Goal: Task Accomplishment & Management: Manage account settings

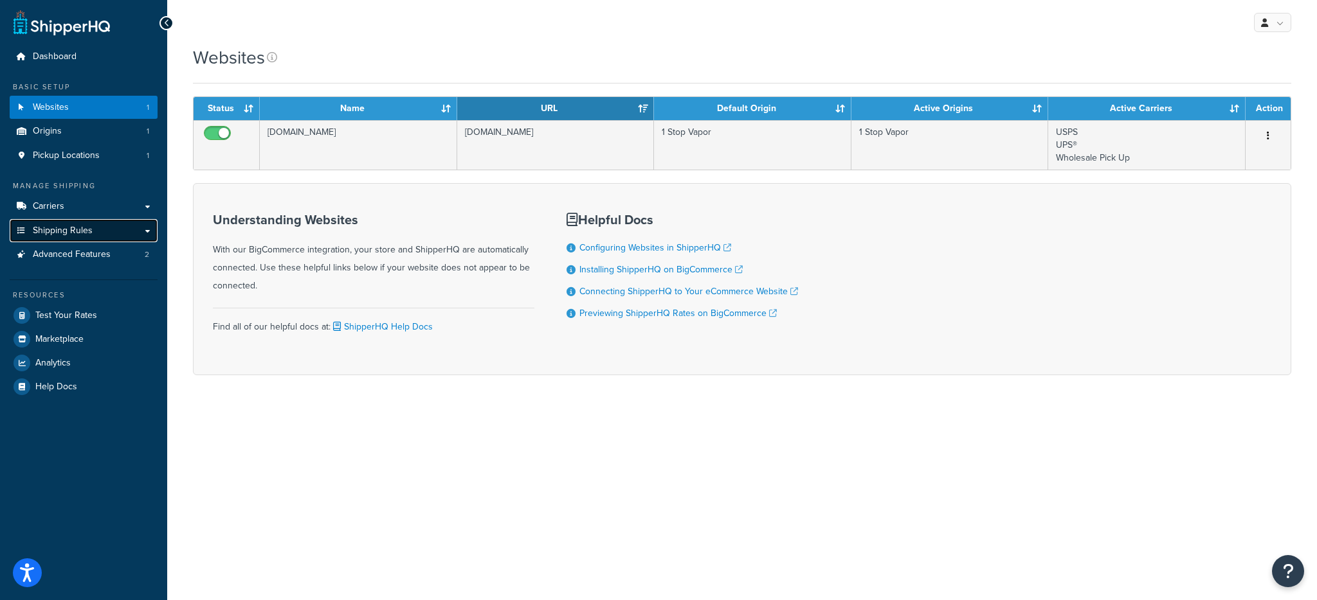
click at [66, 226] on span "Shipping Rules" at bounding box center [63, 231] width 60 height 11
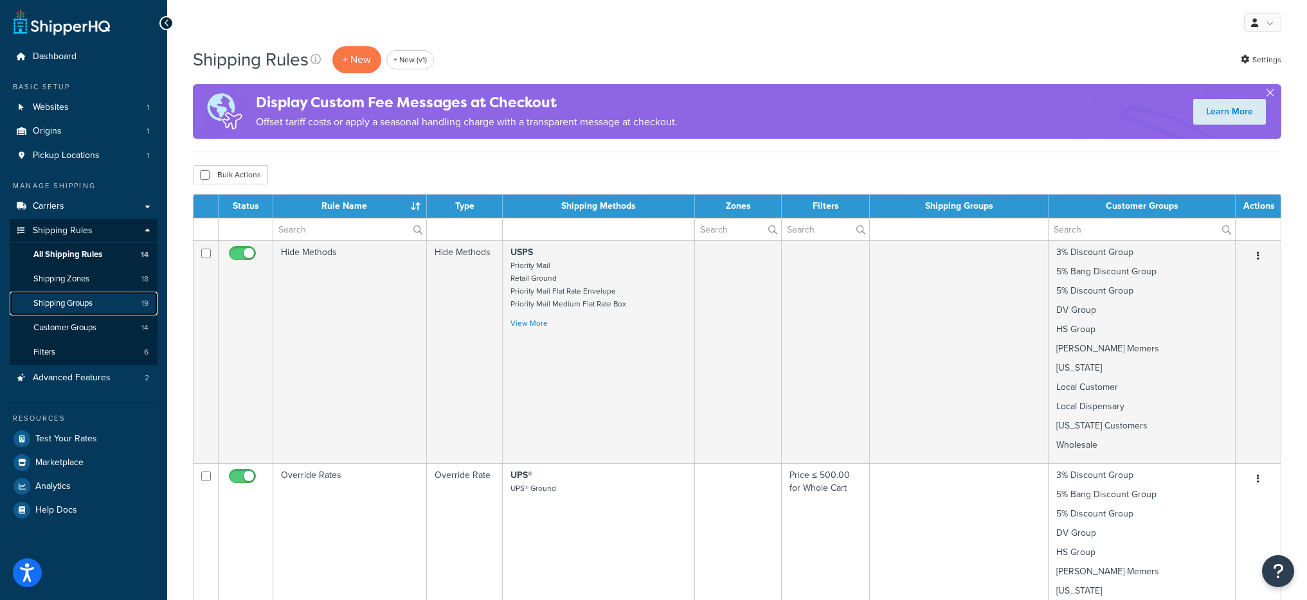
click at [104, 298] on link "Shipping Groups 19" at bounding box center [84, 304] width 148 height 24
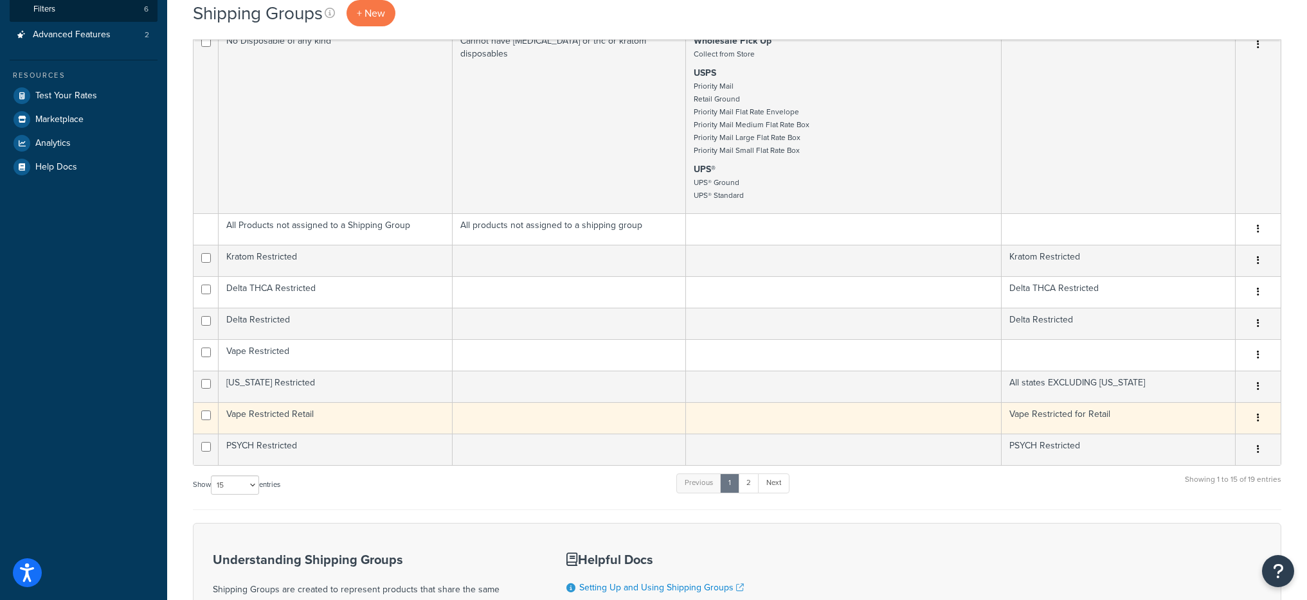
scroll to position [346, 0]
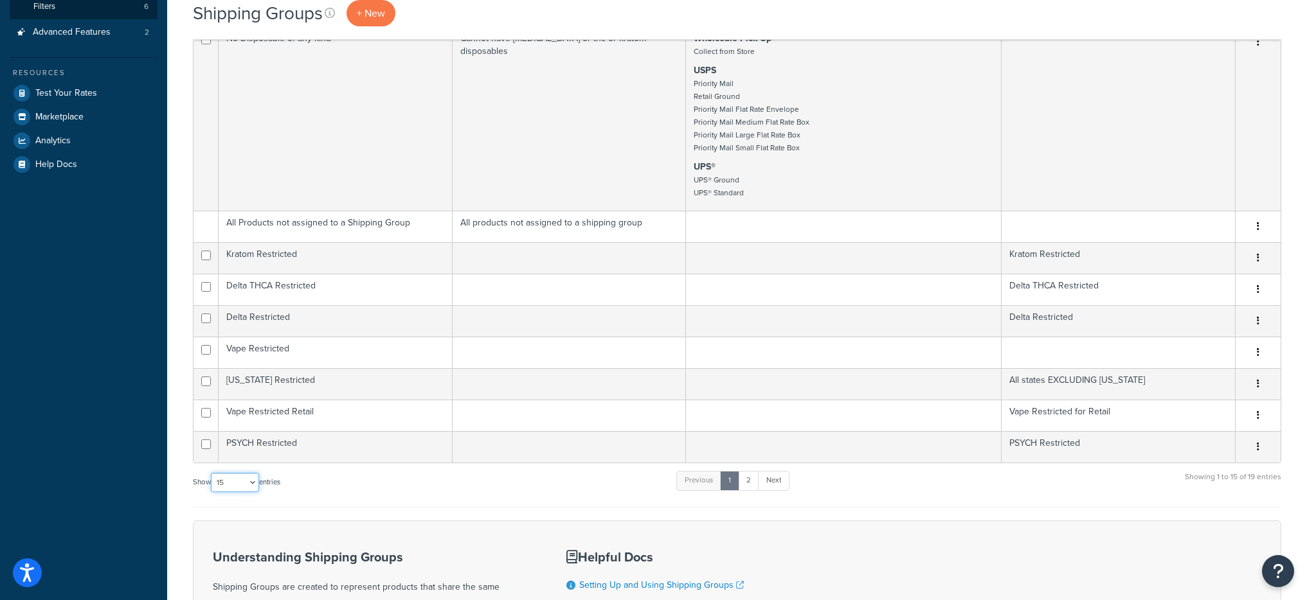
click at [240, 489] on select "10 15 25 50 100" at bounding box center [235, 482] width 48 height 19
select select "100"
click at [212, 492] on select "10 15 25 50 100" at bounding box center [235, 482] width 48 height 19
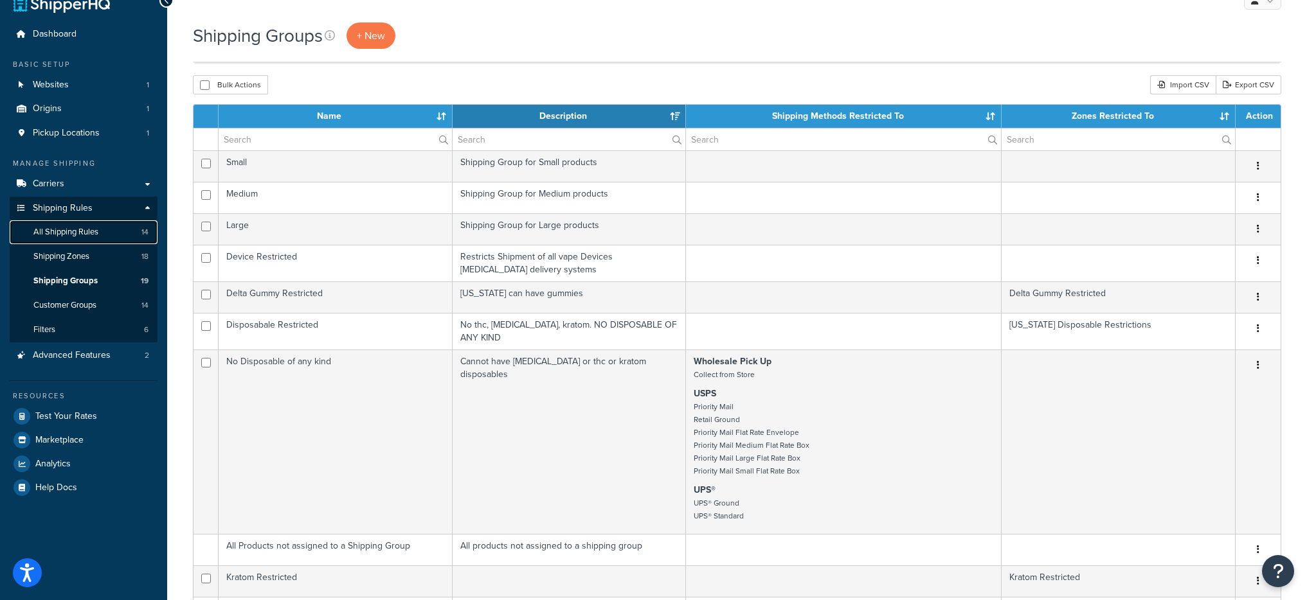
scroll to position [0, 0]
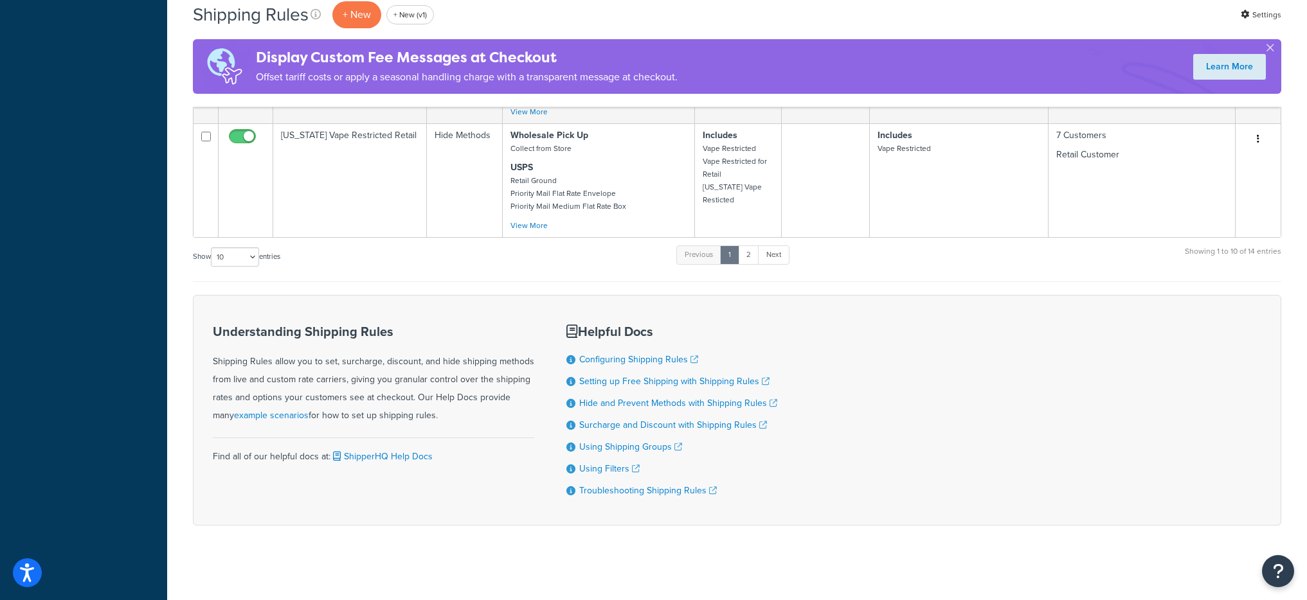
scroll to position [1343, 0]
click at [253, 246] on select "10 15 25 50 100 1000" at bounding box center [235, 254] width 48 height 19
select select "1000"
click at [212, 245] on select "10 15 25 50 100 1000" at bounding box center [235, 254] width 48 height 19
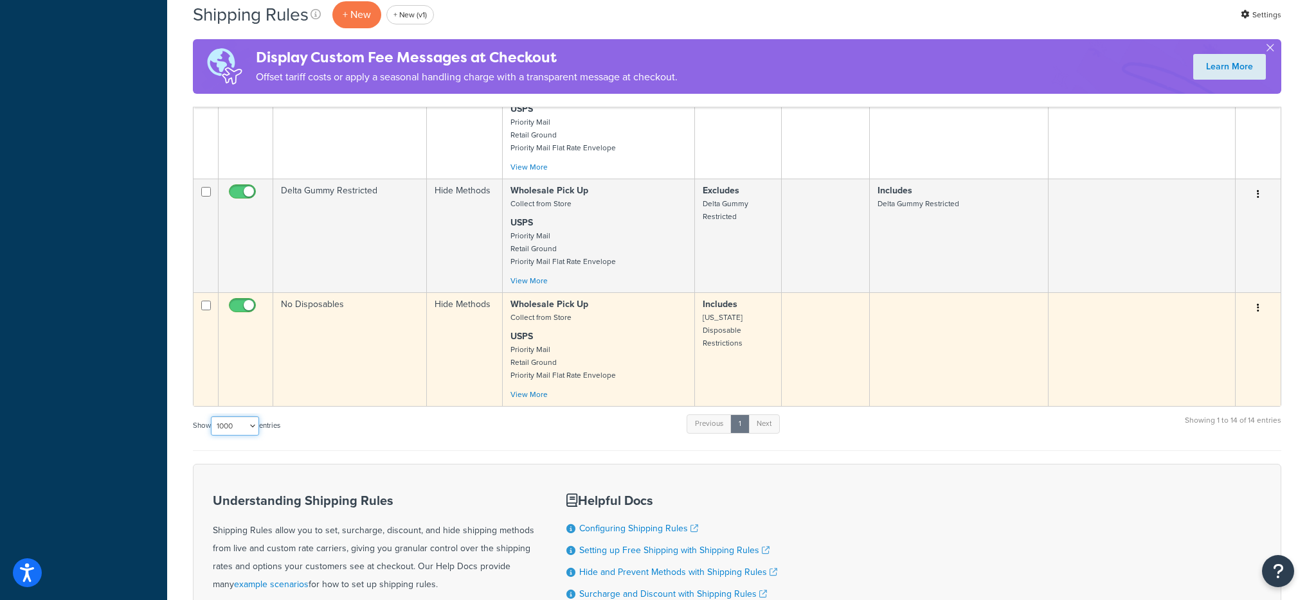
scroll to position [1618, 0]
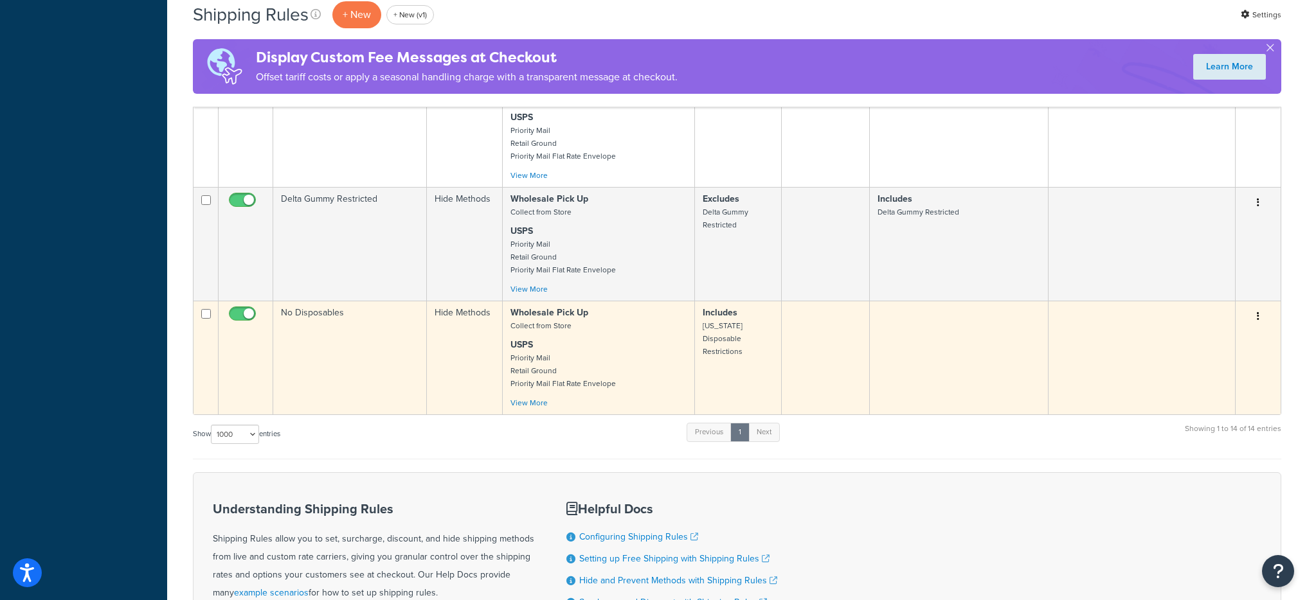
click at [386, 324] on td "No Disposables" at bounding box center [350, 358] width 154 height 114
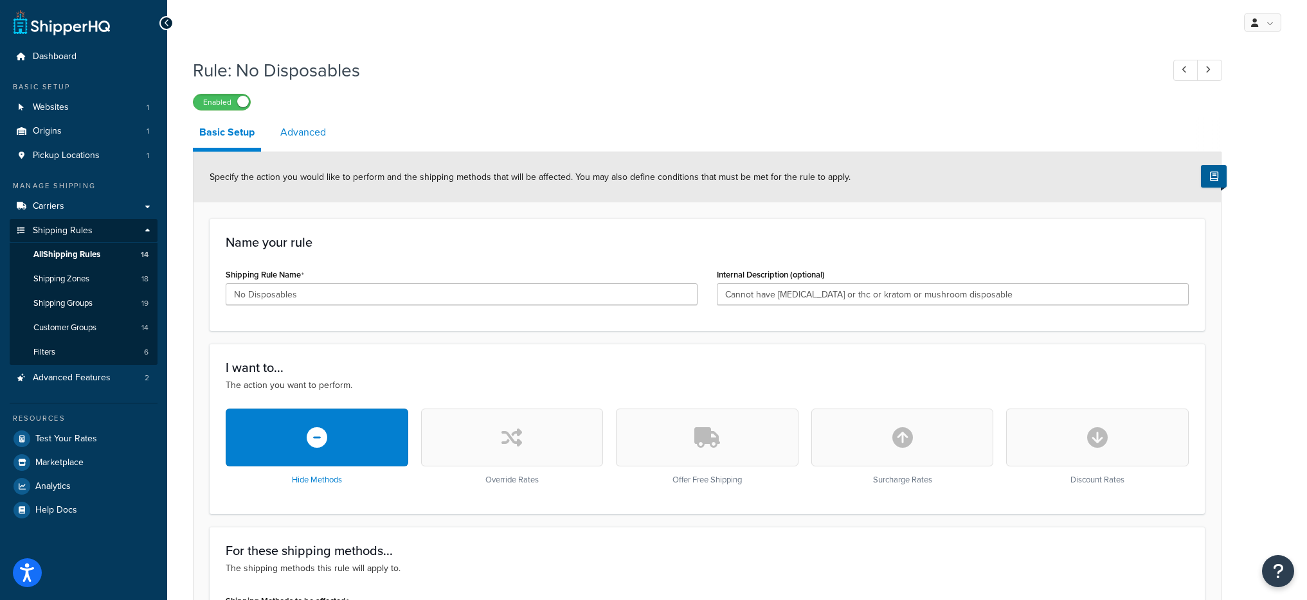
click at [300, 130] on link "Advanced" at bounding box center [303, 132] width 59 height 31
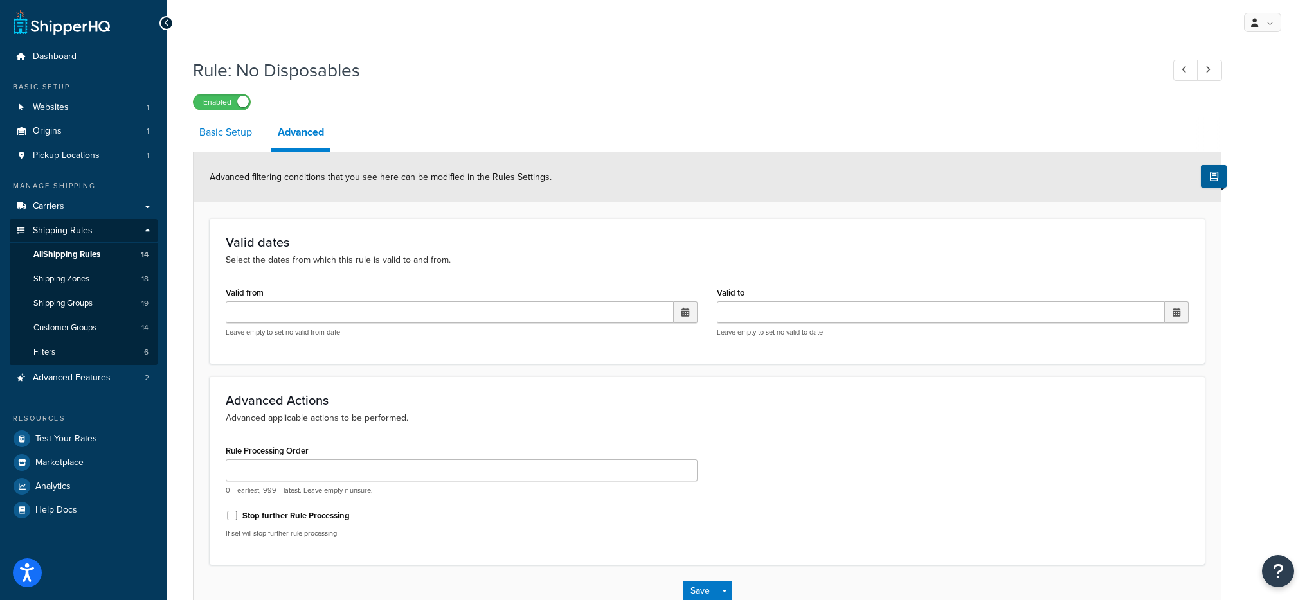
click at [219, 143] on link "Basic Setup" at bounding box center [226, 132] width 66 height 31
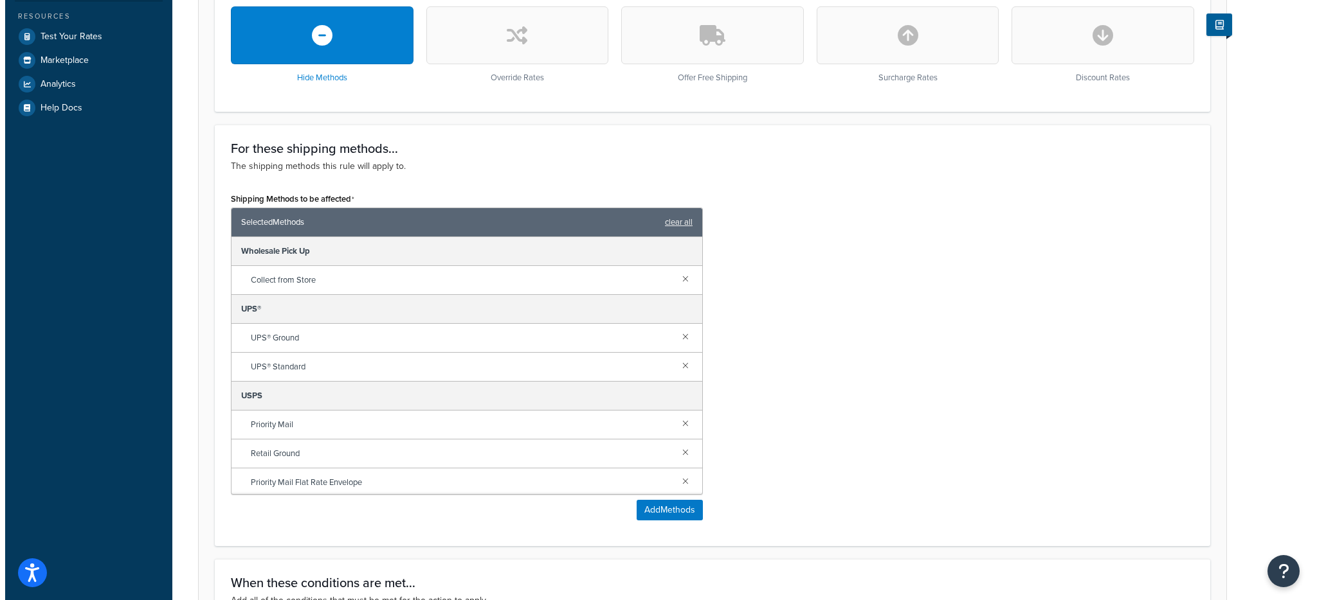
scroll to position [410, 0]
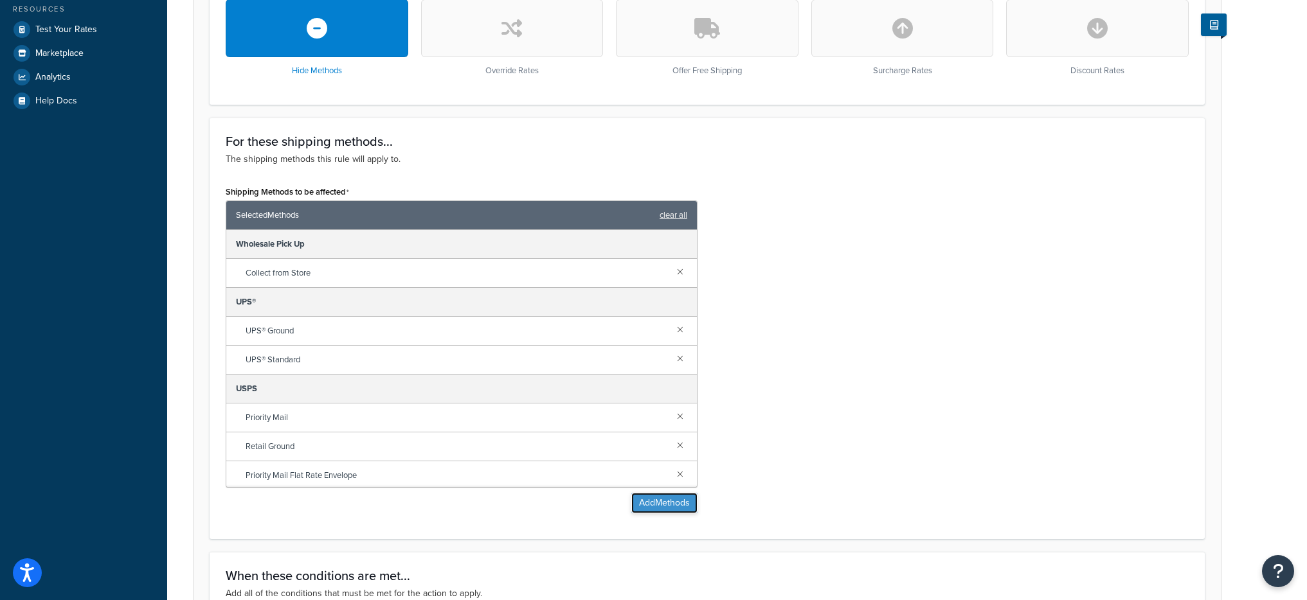
click at [667, 498] on button "Add Methods" at bounding box center [664, 503] width 66 height 21
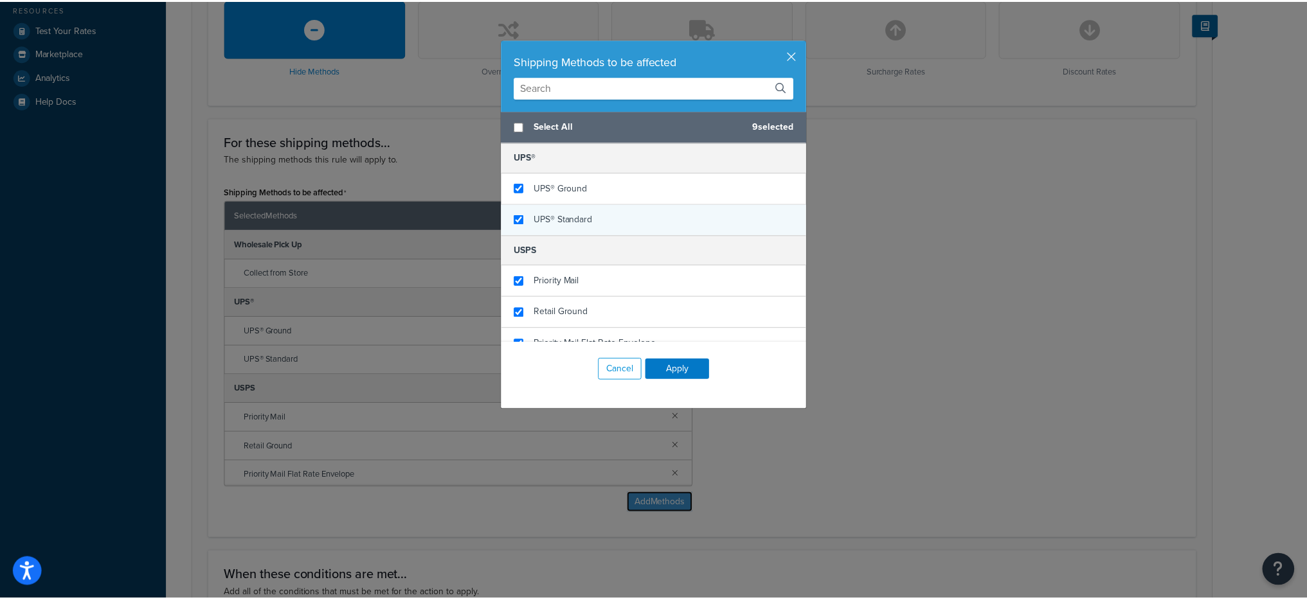
scroll to position [172, 0]
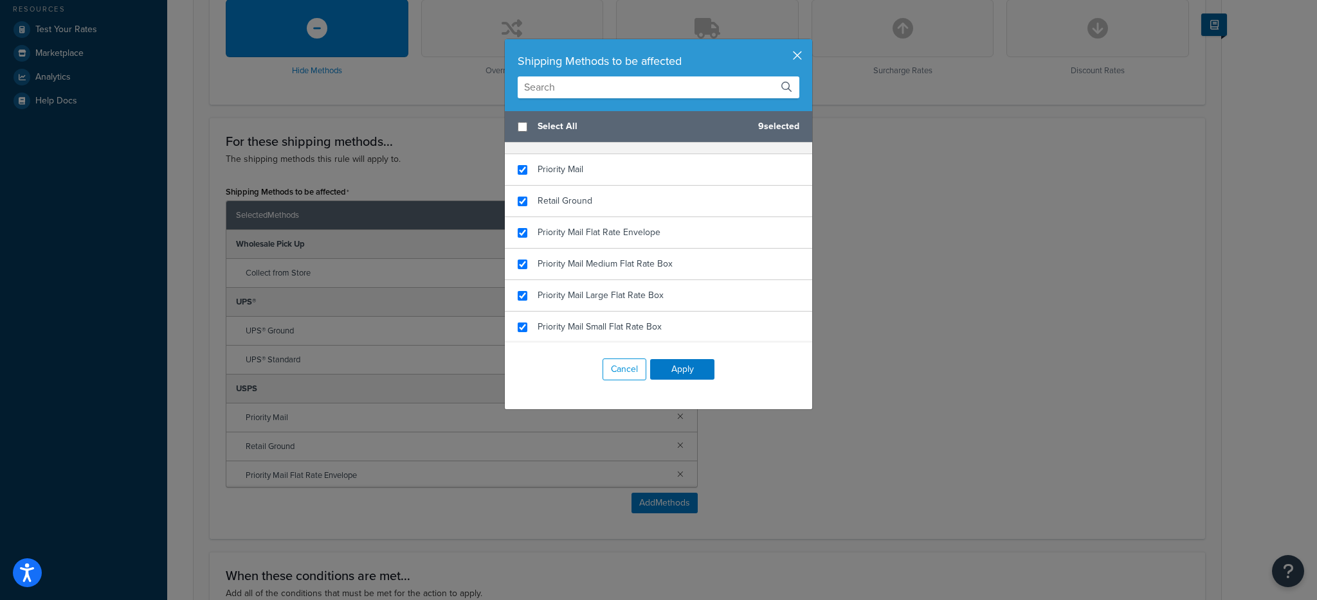
click at [790, 46] on div "Shipping Methods to be affected" at bounding box center [658, 75] width 307 height 72
click at [809, 42] on button "button" at bounding box center [810, 40] width 3 height 3
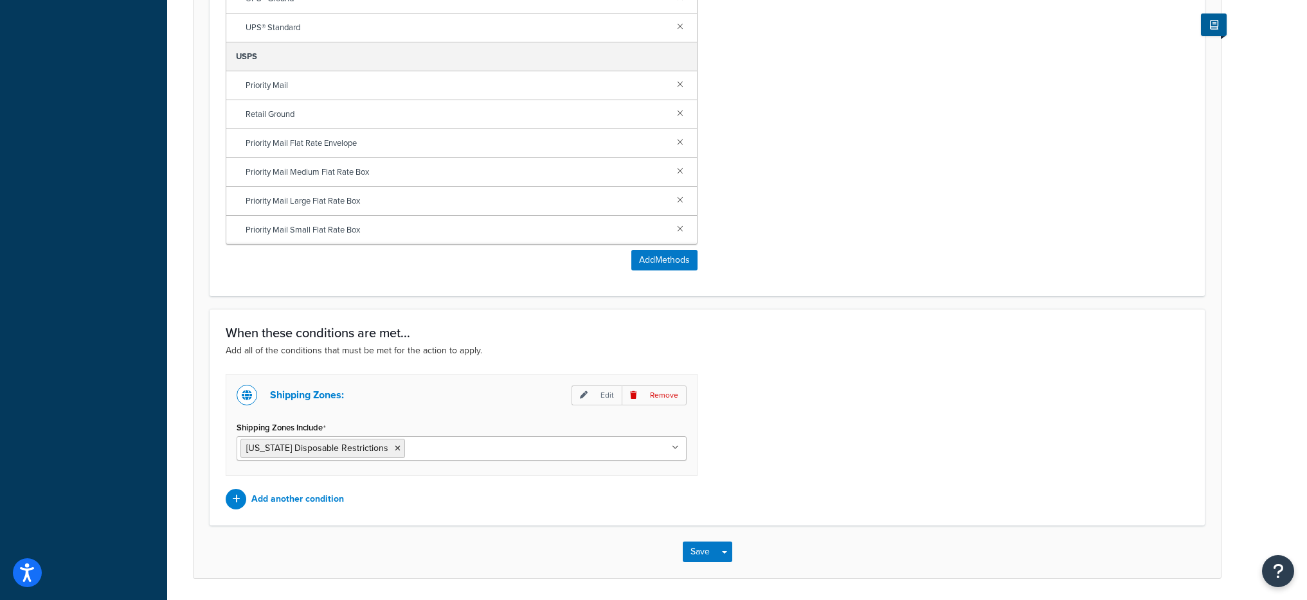
scroll to position [665, 0]
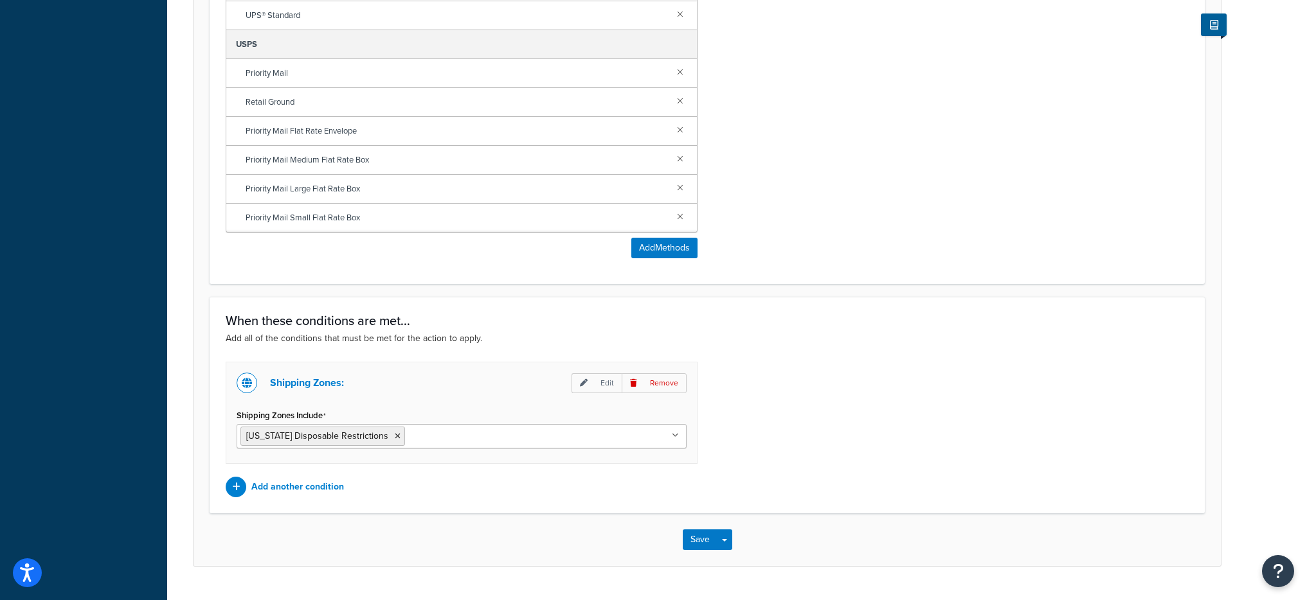
drag, startPoint x: 300, startPoint y: 476, endPoint x: 304, endPoint y: 491, distance: 15.5
click at [300, 476] on div "Shipping Zones: Edit Remove Shipping Zones Include Texas Disposable Restriction…" at bounding box center [461, 430] width 491 height 136
click at [305, 491] on p "Add another condition" at bounding box center [297, 487] width 93 height 18
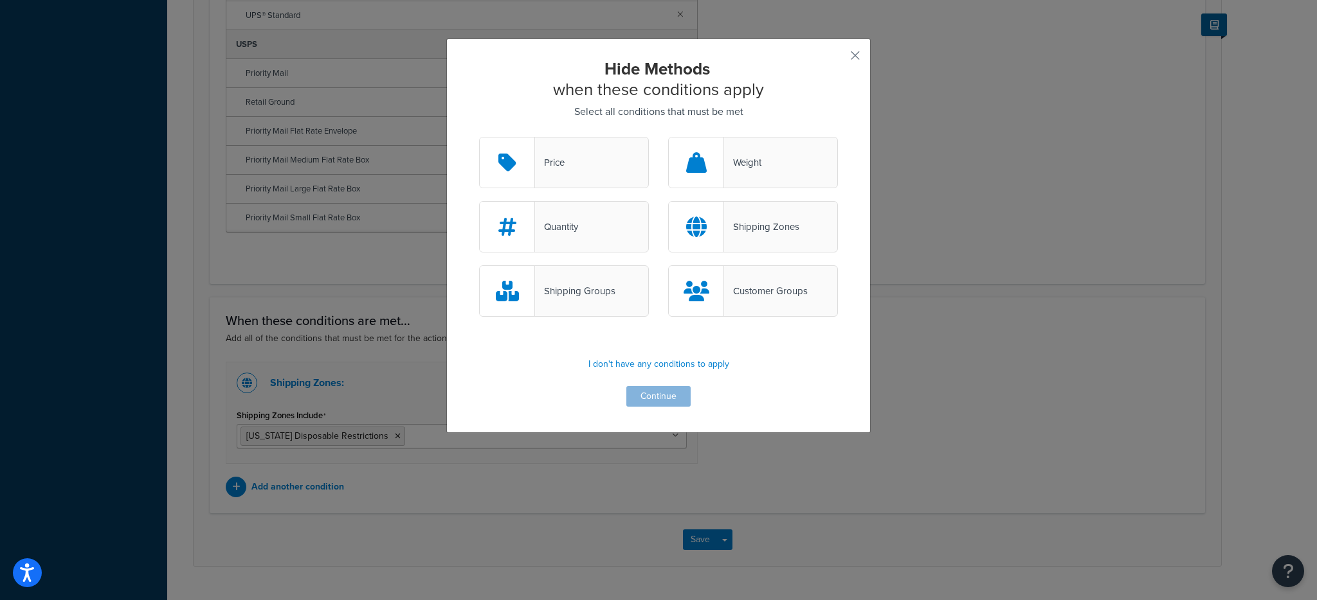
click at [746, 218] on div "Shipping Zones" at bounding box center [761, 227] width 75 height 18
click at [0, 0] on input "Shipping Zones" at bounding box center [0, 0] width 0 height 0
click at [585, 298] on div "Shipping Groups" at bounding box center [575, 291] width 80 height 18
click at [0, 0] on input "Shipping Groups" at bounding box center [0, 0] width 0 height 0
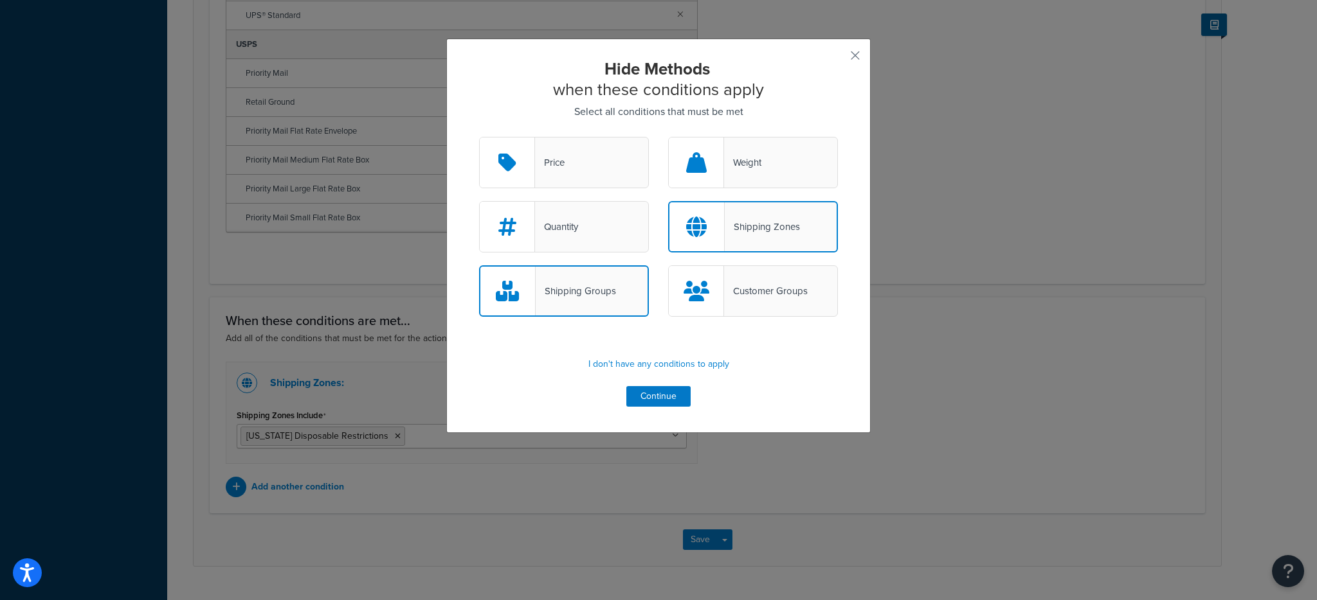
click at [716, 213] on div at bounding box center [696, 227] width 55 height 49
click at [0, 0] on input "Shipping Zones" at bounding box center [0, 0] width 0 height 0
drag, startPoint x: 592, startPoint y: 448, endPoint x: 602, endPoint y: 438, distance: 14.1
click at [593, 448] on div "Hide Methods when these conditions apply Select all conditions that must be met…" at bounding box center [658, 300] width 1317 height 600
click at [674, 368] on p "I don't have any conditions to apply" at bounding box center [658, 365] width 359 height 18
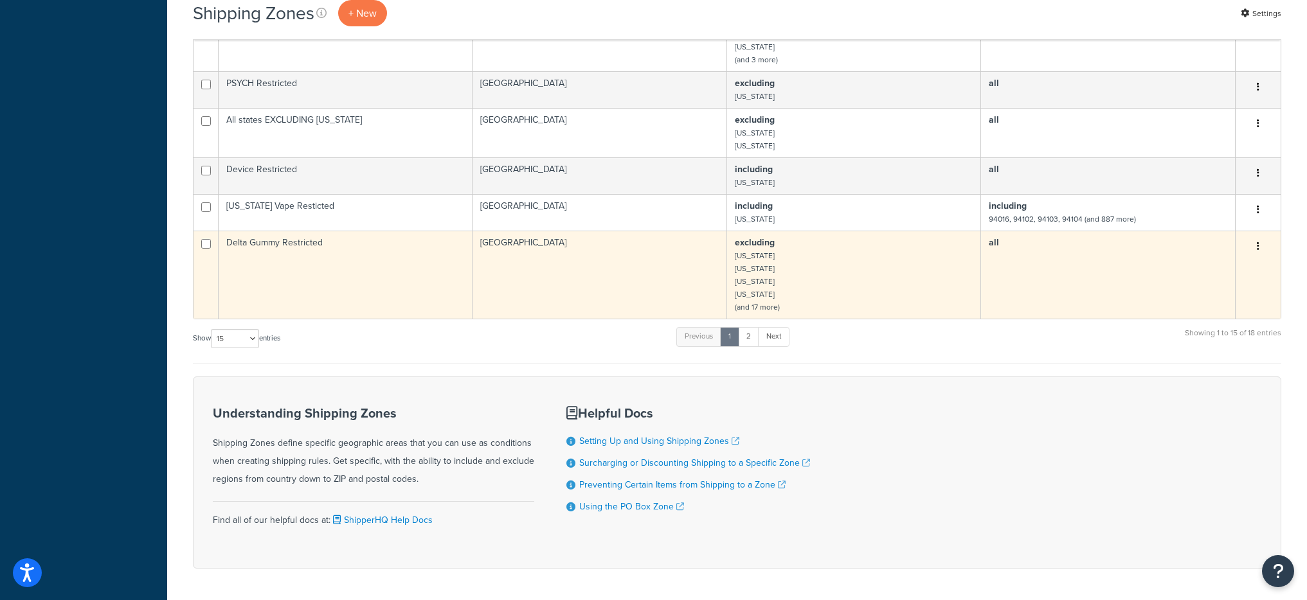
scroll to position [856, 0]
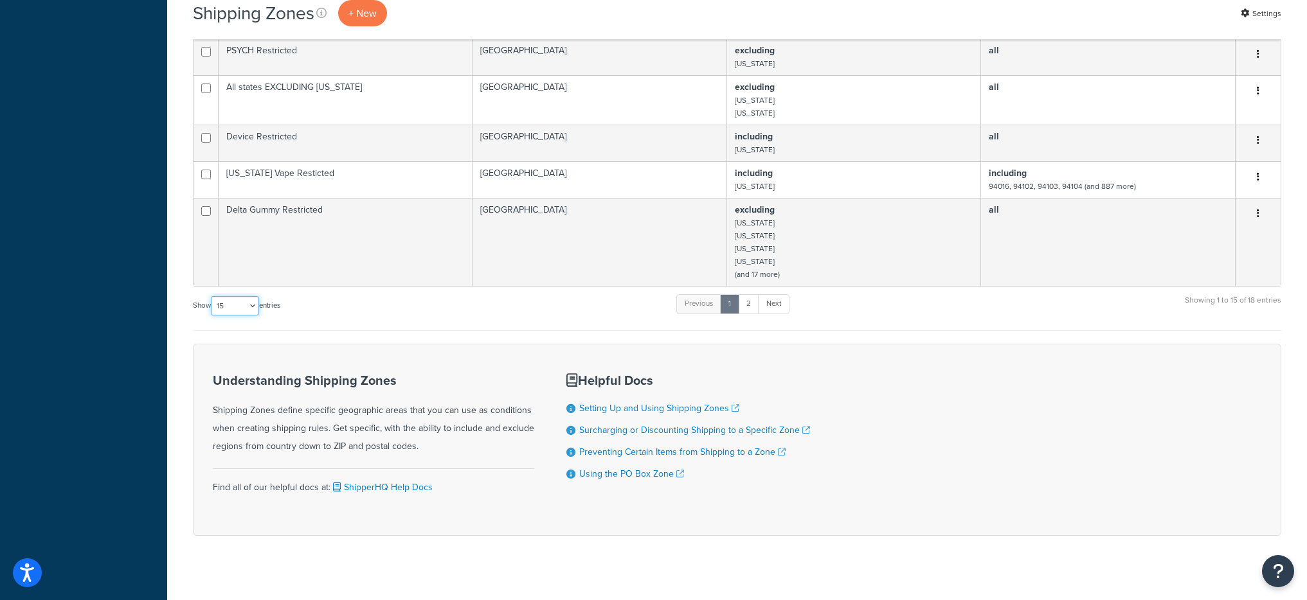
click at [231, 296] on select "10 15 25 50 100" at bounding box center [235, 305] width 48 height 19
select select "100"
click at [212, 316] on select "10 15 25 50 100" at bounding box center [235, 305] width 48 height 19
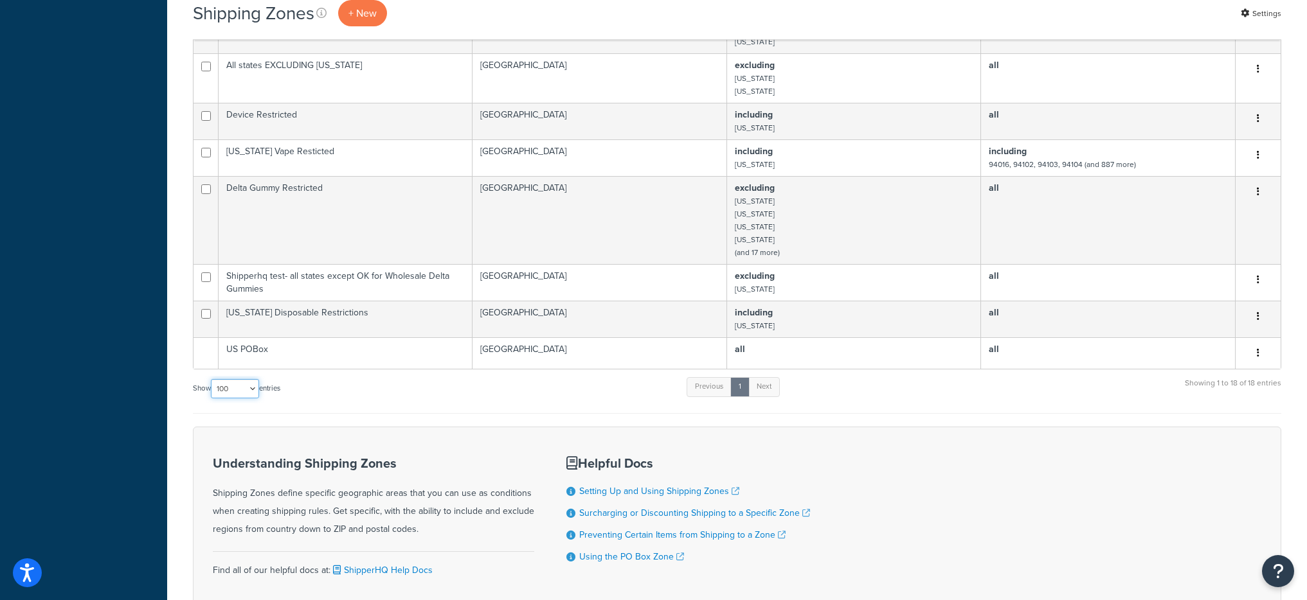
scroll to position [875, 0]
